Goal: Task Accomplishment & Management: Use online tool/utility

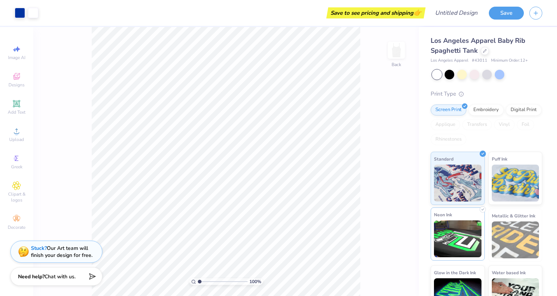
scroll to position [22, 0]
click at [462, 73] on div at bounding box center [462, 74] width 10 height 10
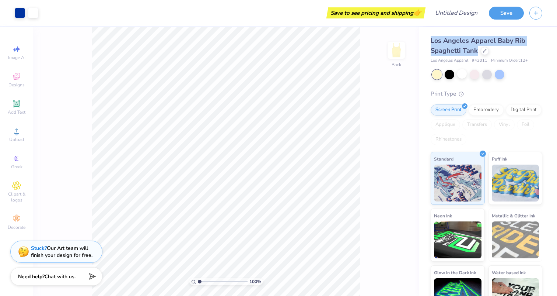
drag, startPoint x: 477, startPoint y: 52, endPoint x: 431, endPoint y: 42, distance: 47.1
click at [431, 42] on div "Los Angeles Apparel Baby Rib Spaghetti Tank" at bounding box center [487, 46] width 112 height 20
copy span "Los Angeles Apparel Baby Rib Spaghetti Tank"
click at [455, 62] on span "Los Angeles Apparel" at bounding box center [450, 61] width 38 height 6
click at [396, 12] on div "Save to see pricing and shipping 👉" at bounding box center [375, 12] width 95 height 11
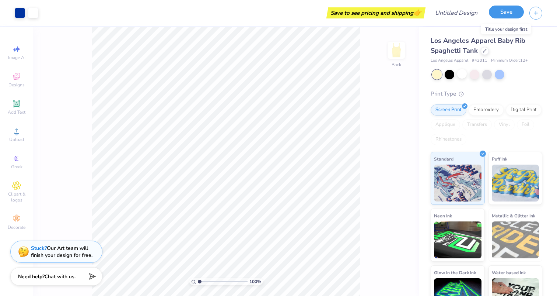
click at [499, 15] on button "Save" at bounding box center [506, 12] width 35 height 13
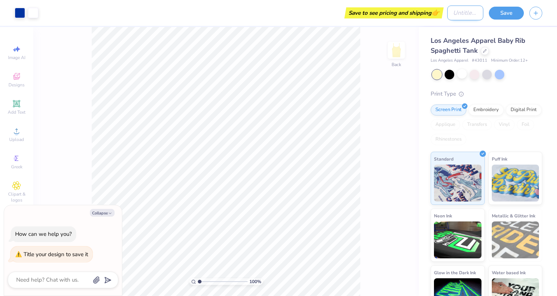
type textarea "x"
click at [448, 15] on input "Design Title" at bounding box center [466, 13] width 36 height 15
type input "m"
type textarea "x"
type input "mo"
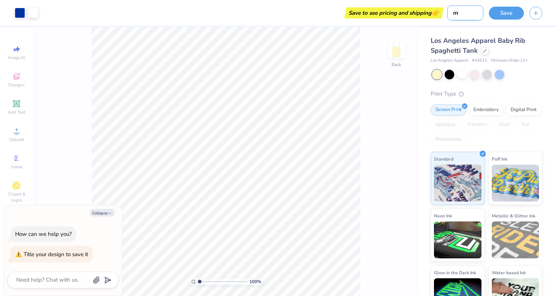
type textarea "x"
type input "moc"
type textarea "x"
type input "mock"
type textarea "x"
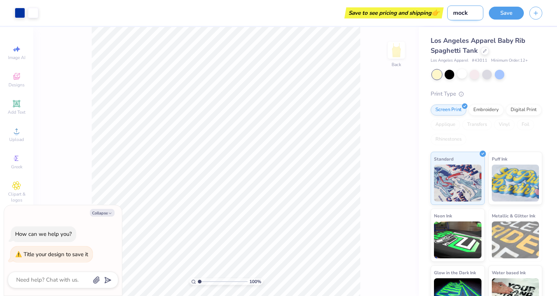
type input "mock"
type textarea "x"
type input "mock o"
type textarea "x"
type input "mock on"
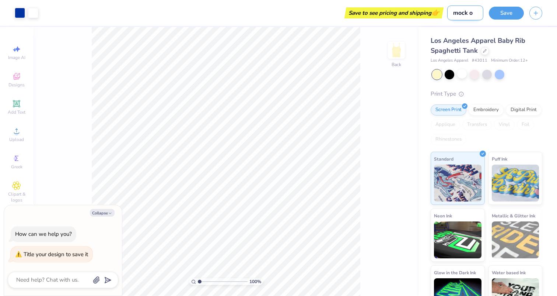
type textarea "x"
type input "mock one"
type textarea "x"
type input "mock one"
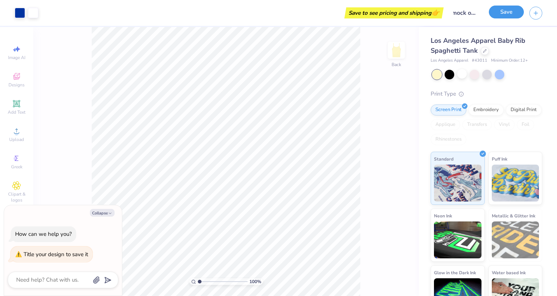
click at [509, 17] on button "Save" at bounding box center [506, 12] width 35 height 13
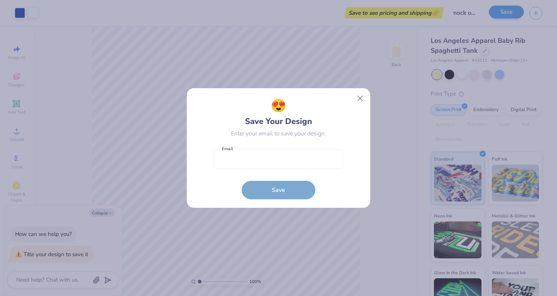
type textarea "x"
click at [255, 156] on input "email" at bounding box center [279, 159] width 130 height 20
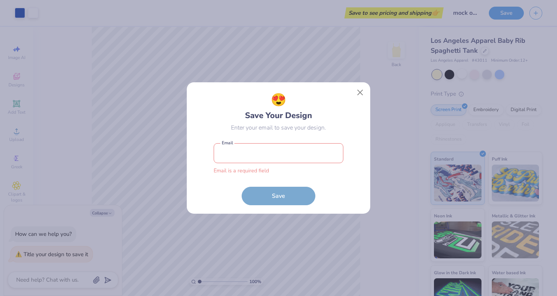
type input "[EMAIL_ADDRESS][DOMAIN_NAME]"
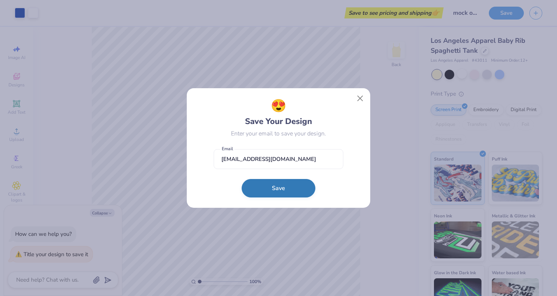
click at [283, 193] on button "Save" at bounding box center [279, 188] width 74 height 18
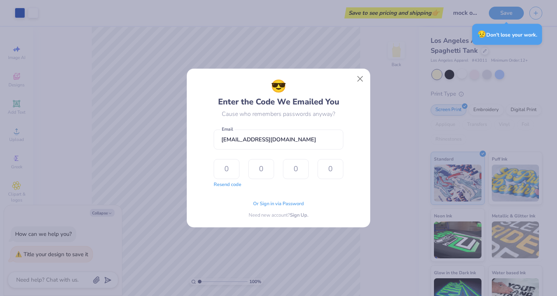
type textarea "x"
